Goal: Task Accomplishment & Management: Manage account settings

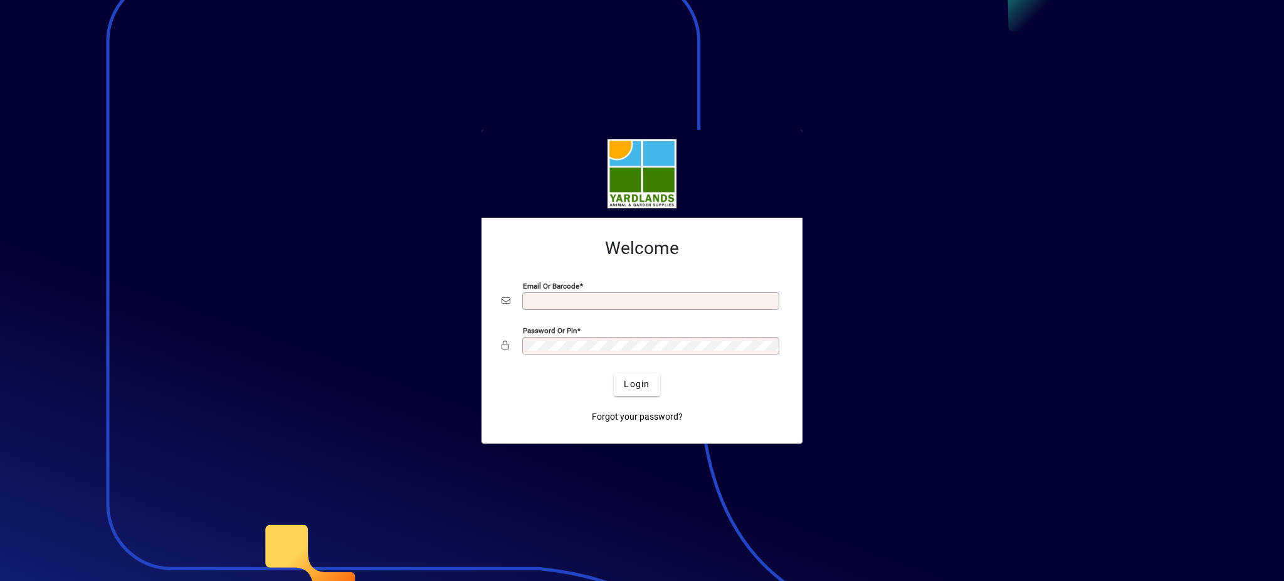
type input "**********"
click at [517, 335] on div "Password or Pin" at bounding box center [642, 346] width 281 height 24
click at [614, 373] on button "Login" at bounding box center [637, 384] width 46 height 23
